Goal: Task Accomplishment & Management: Use online tool/utility

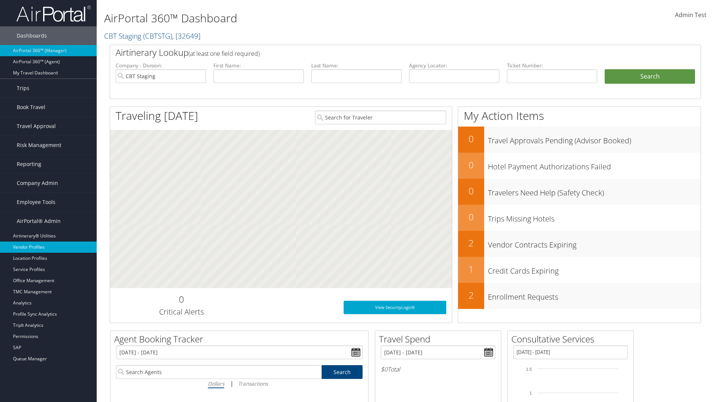
click at [48, 247] on link "Vendor Profiles" at bounding box center [48, 246] width 97 height 11
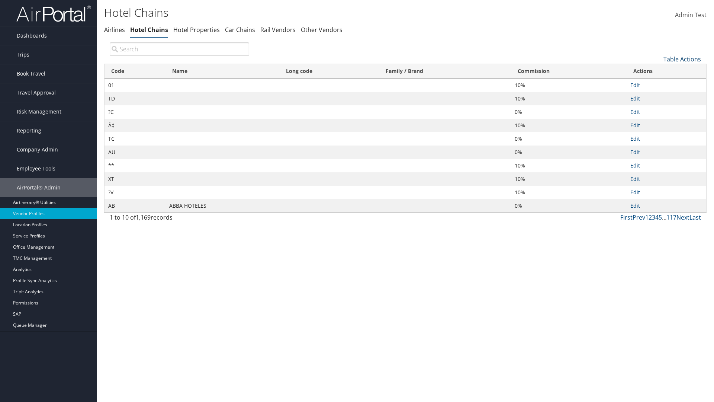
click at [682, 59] on link "Table Actions" at bounding box center [683, 59] width 38 height 8
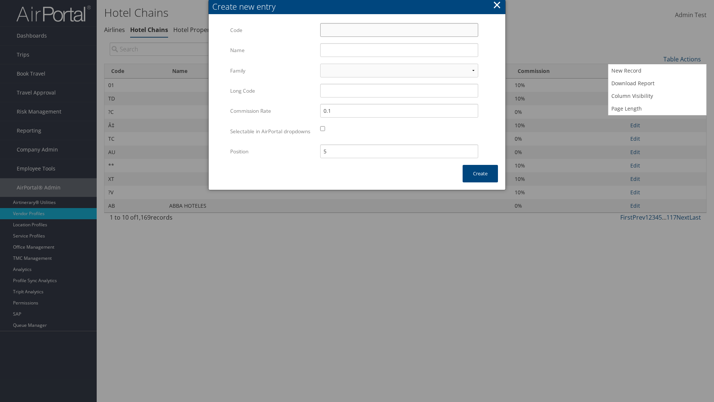
click at [399, 30] on input "Code" at bounding box center [399, 30] width 158 height 14
type input "^D"
type input "Yotel"
click at [399, 50] on input "Yotel" at bounding box center [399, 50] width 158 height 14
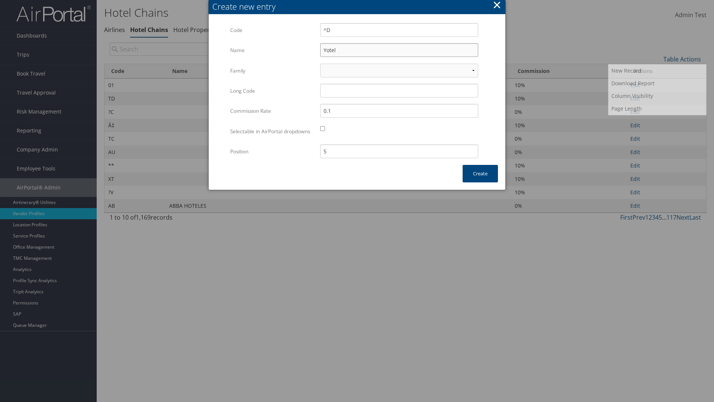
type input "^D"
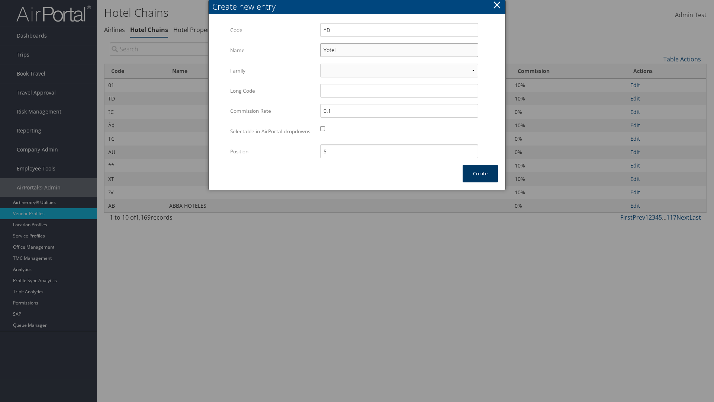
type input "Yotel"
click at [480, 181] on button "Create" at bounding box center [480, 173] width 35 height 17
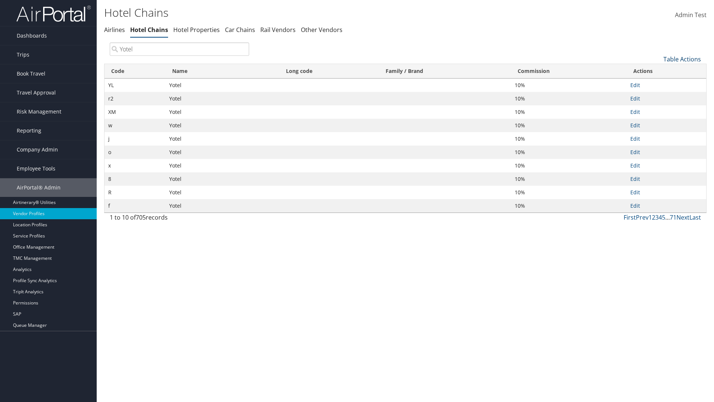
type input "Yotel"
click at [682, 59] on link "Table Actions" at bounding box center [683, 59] width 38 height 8
click at [657, 71] on link "Code" at bounding box center [657, 71] width 98 height 13
click at [657, 84] on link "Name" at bounding box center [657, 84] width 98 height 13
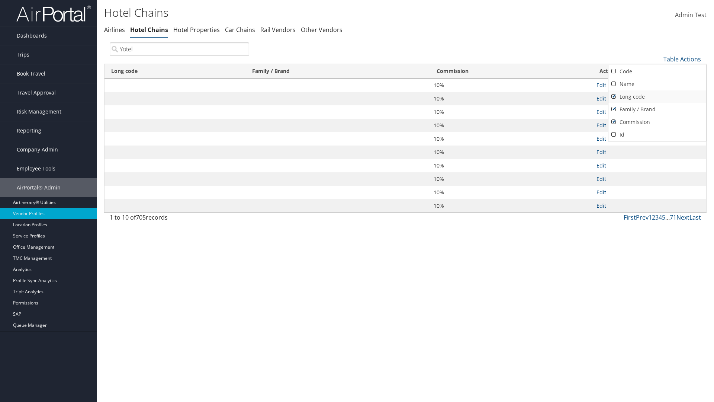
click at [657, 96] on link "Long code" at bounding box center [657, 96] width 98 height 13
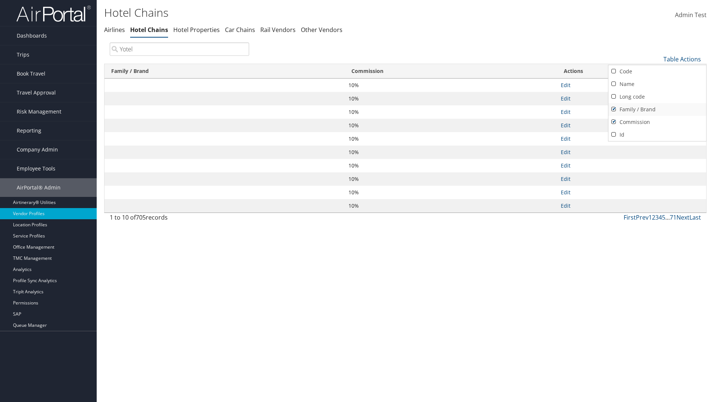
click at [657, 109] on link "Family / Brand" at bounding box center [657, 109] width 98 height 13
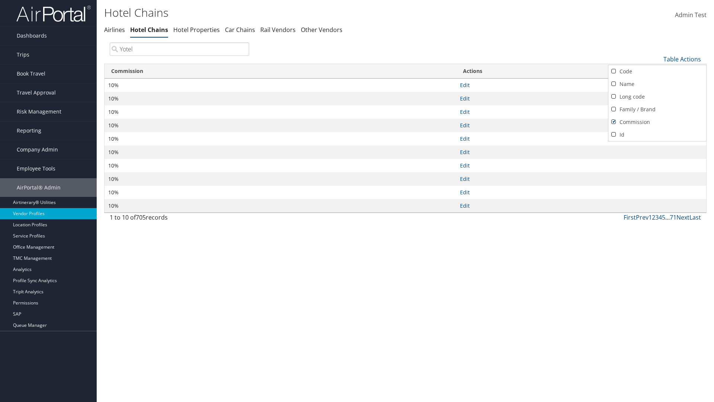
click at [657, 122] on link "Commission" at bounding box center [657, 122] width 98 height 13
click at [357, 201] on div at bounding box center [357, 201] width 714 height 402
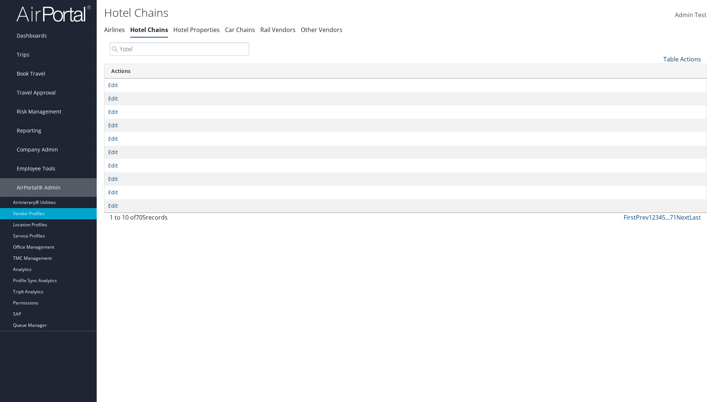
click at [682, 59] on link "Table Actions" at bounding box center [683, 59] width 38 height 8
click at [657, 96] on link "Column Visibility" at bounding box center [657, 96] width 98 height 13
click at [657, 71] on link "Code" at bounding box center [657, 71] width 98 height 13
